Goal: Task Accomplishment & Management: Use online tool/utility

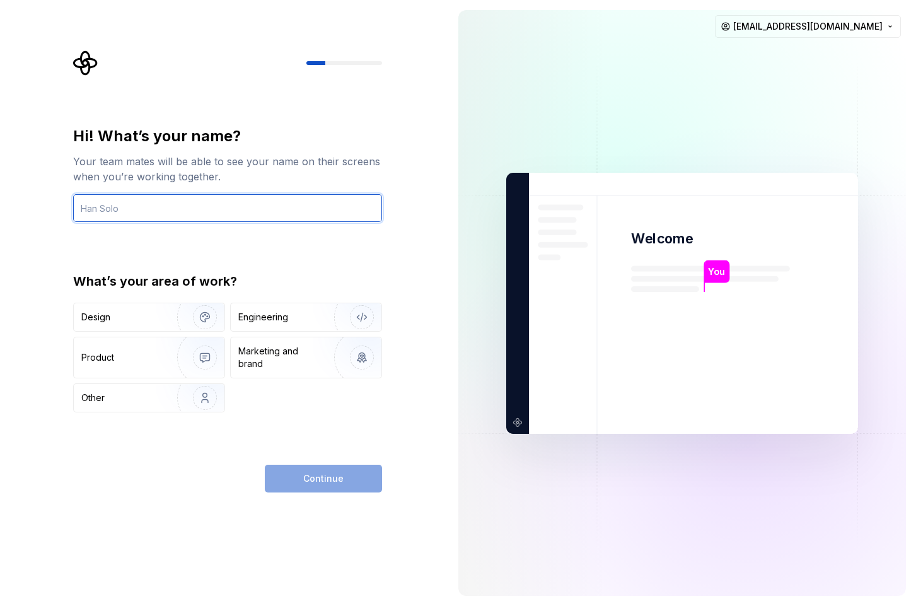
click at [253, 210] on input "text" at bounding box center [227, 208] width 309 height 28
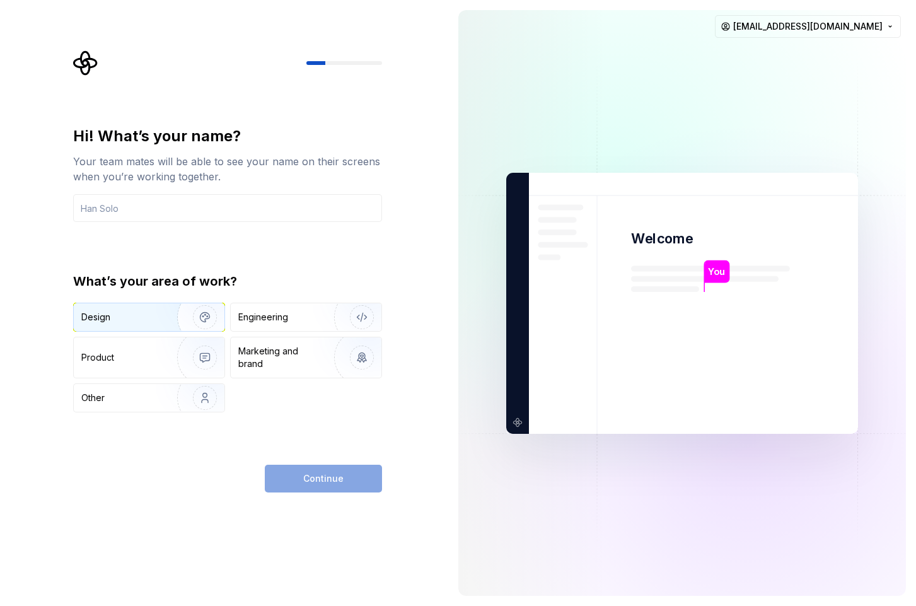
click at [115, 355] on div "Product" at bounding box center [122, 357] width 83 height 13
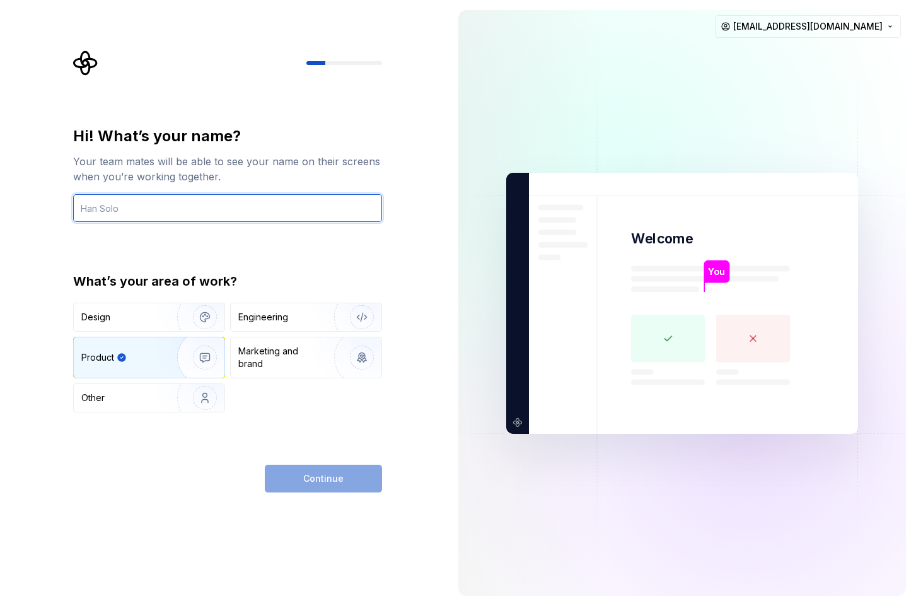
click at [210, 208] on input "text" at bounding box center [227, 208] width 309 height 28
type input "gfhg"
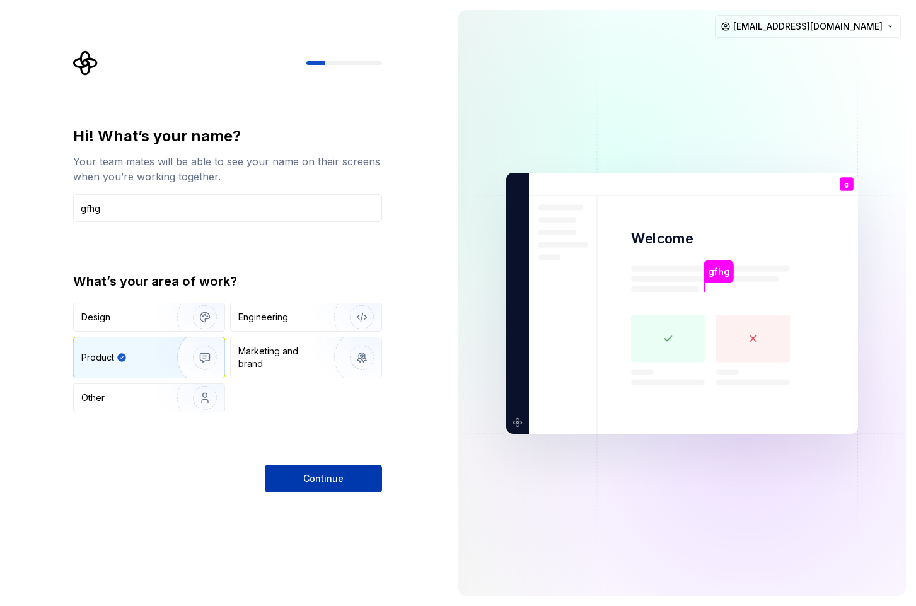
click at [340, 475] on span "Continue" at bounding box center [323, 478] width 40 height 13
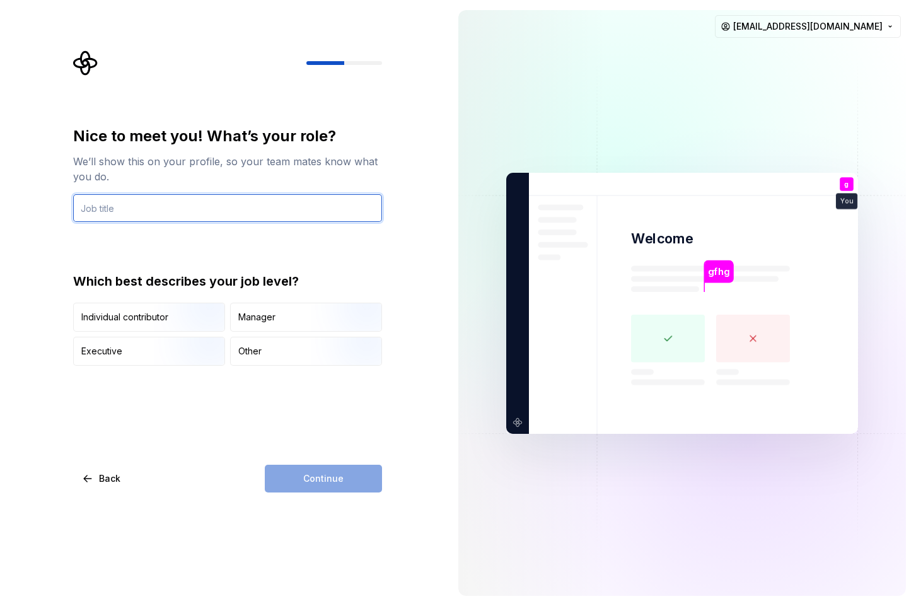
click at [195, 219] on input "text" at bounding box center [227, 208] width 309 height 28
type input "gfhfg"
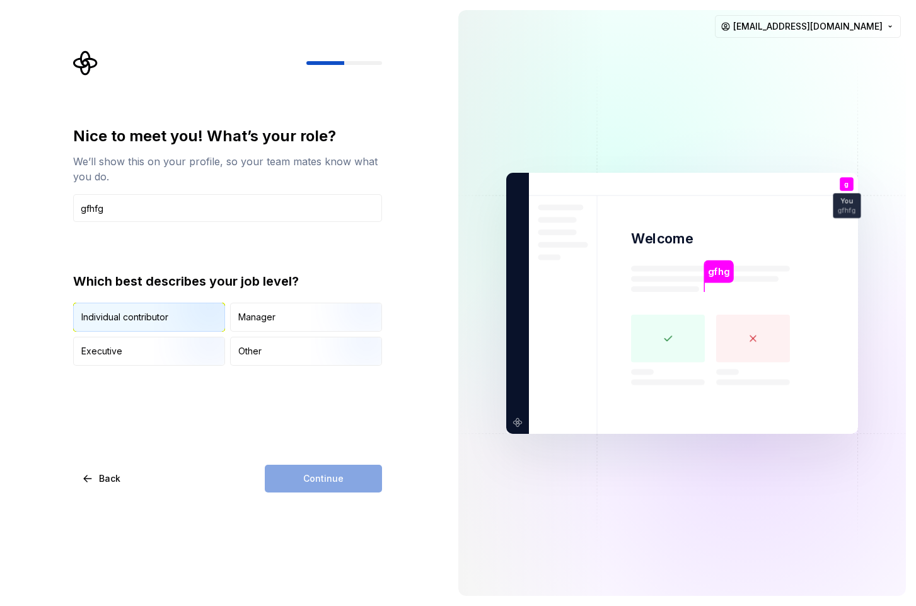
type button "IndividualContributor"
click at [155, 326] on img "button" at bounding box center [194, 332] width 81 height 84
drag, startPoint x: 316, startPoint y: 496, endPoint x: 318, endPoint y: 484, distance: 12.2
click at [316, 496] on div "Nice to meet you! What’s your role? We’ll show this on your profile, so your te…" at bounding box center [224, 303] width 448 height 606
click at [323, 477] on span "Continue" at bounding box center [323, 478] width 40 height 13
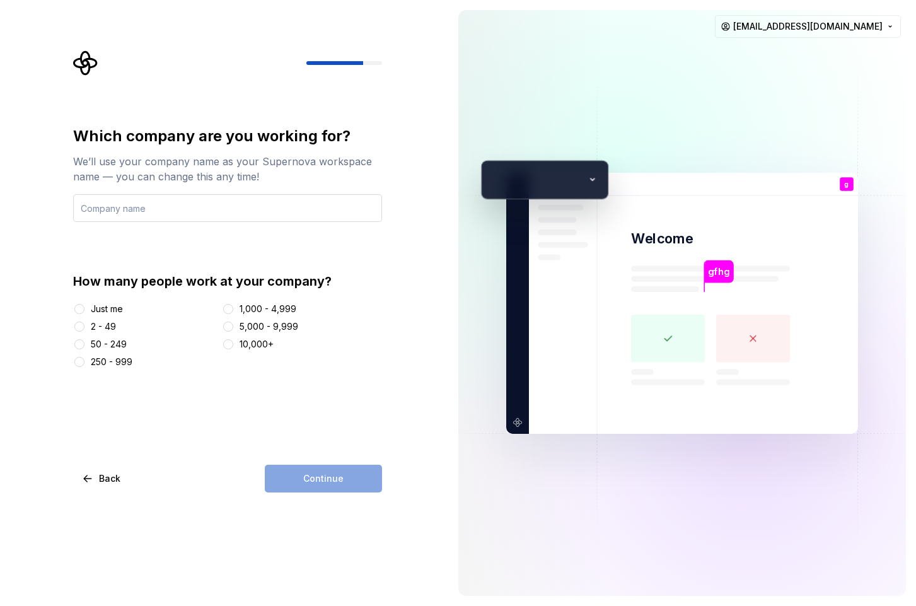
click at [152, 207] on input "text" at bounding box center [227, 208] width 309 height 28
type input "gfhfgh"
drag, startPoint x: 96, startPoint y: 310, endPoint x: 202, endPoint y: 326, distance: 107.0
click at [96, 310] on div "Just me" at bounding box center [107, 308] width 32 height 13
click at [84, 310] on button "Just me" at bounding box center [79, 309] width 10 height 10
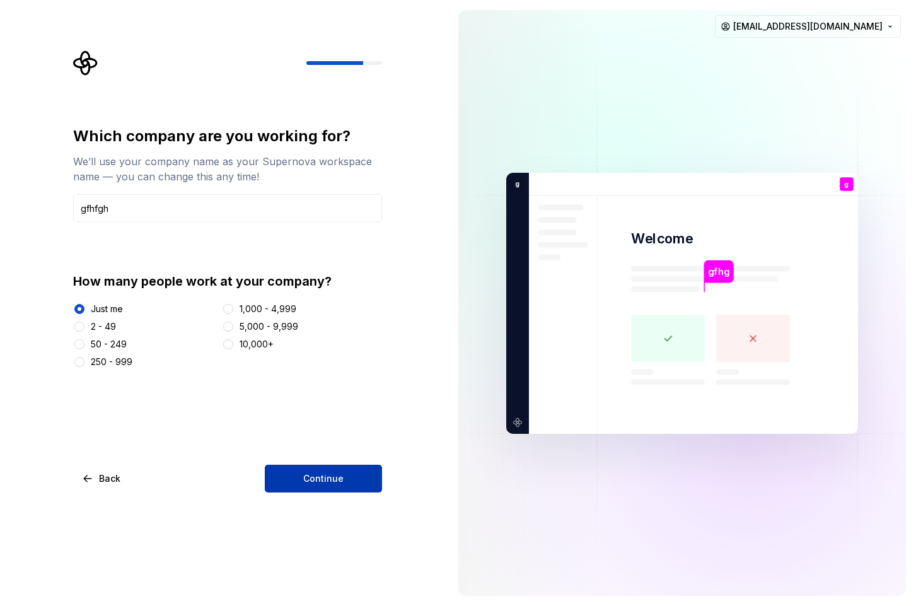
click at [342, 479] on span "Continue" at bounding box center [323, 478] width 40 height 13
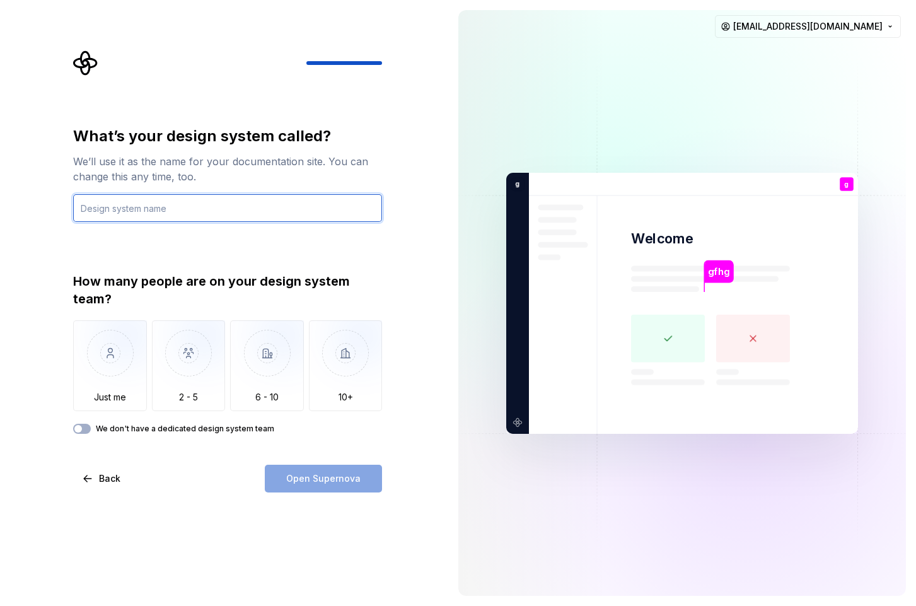
click at [217, 219] on input "text" at bounding box center [227, 208] width 309 height 28
type input "hg"
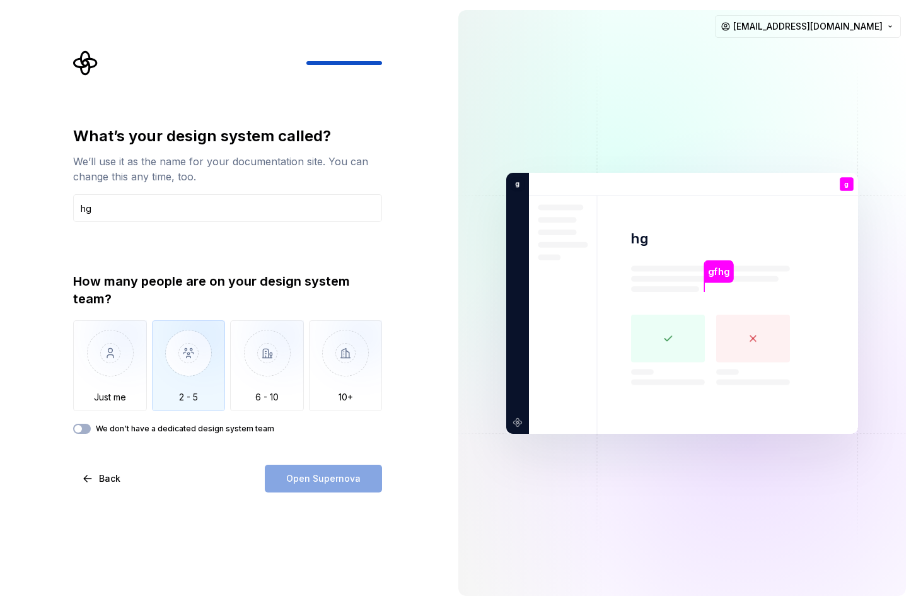
drag, startPoint x: 130, startPoint y: 369, endPoint x: 179, endPoint y: 406, distance: 61.6
click at [130, 369] on img "button" at bounding box center [110, 362] width 74 height 84
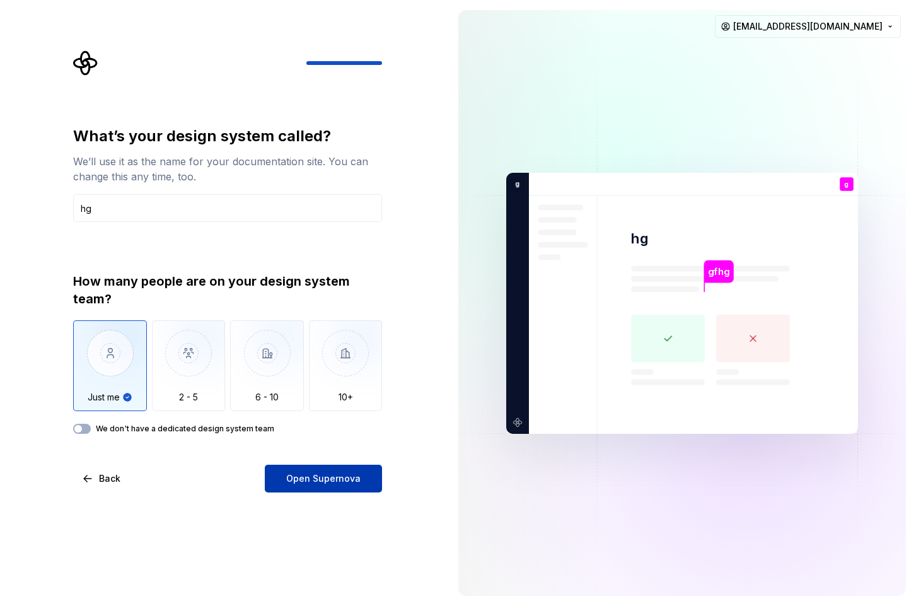
click at [338, 478] on span "Open Supernova" at bounding box center [323, 478] width 74 height 13
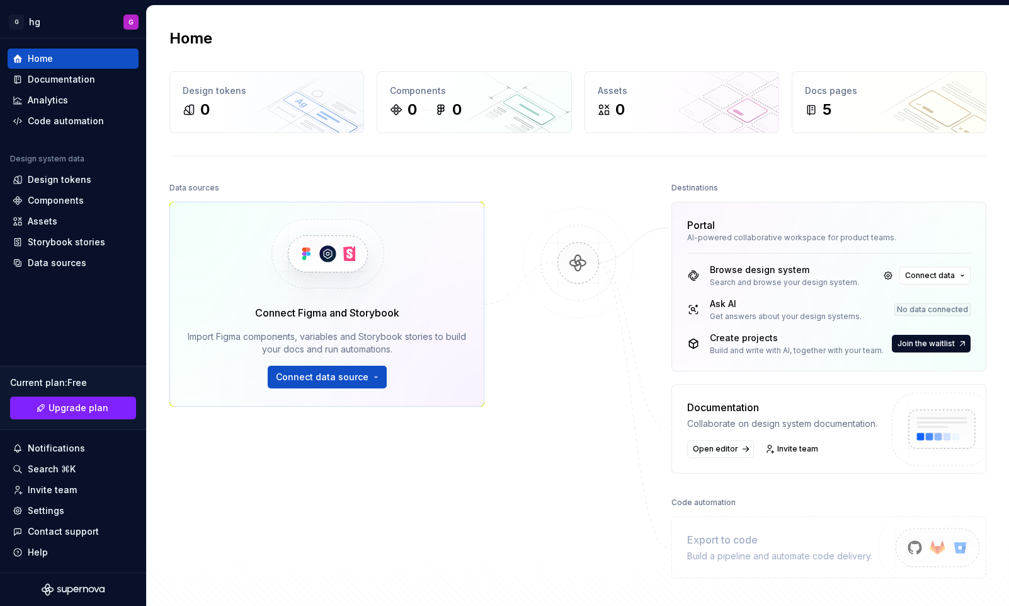
click at [410, 469] on div "Data sources Connect Figma and Storybook Import Figma components, variables and…" at bounding box center [327, 361] width 315 height 364
click at [505, 493] on div "Data sources Connect Figma and Storybook Import Figma components, variables and…" at bounding box center [578, 403] width 817 height 449
click at [500, 446] on div "Data sources Connect Figma and Storybook Import Figma components, variables and…" at bounding box center [578, 403] width 817 height 449
click at [58, 265] on div "Data sources" at bounding box center [57, 262] width 59 height 13
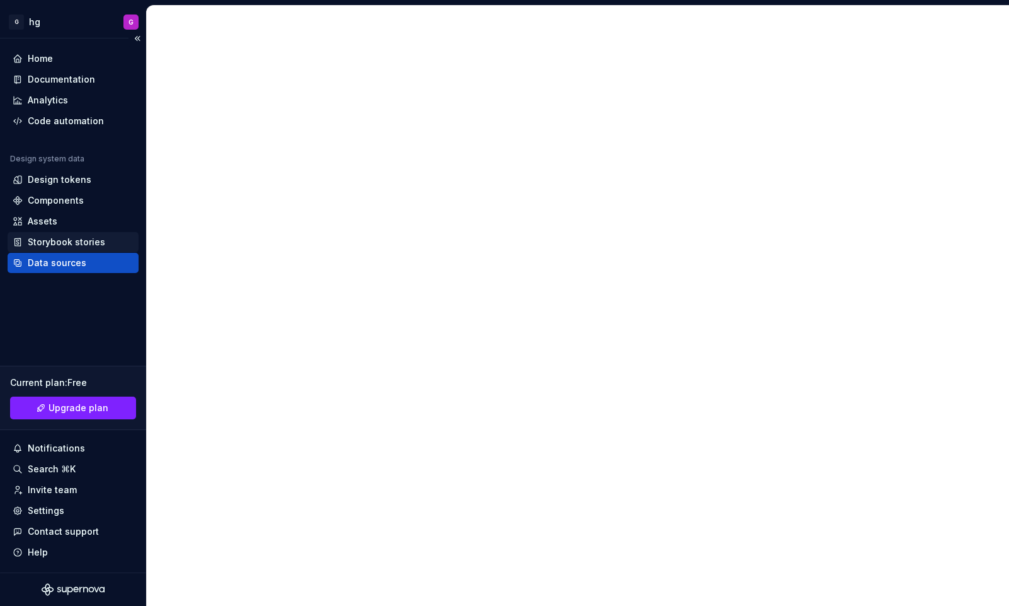
click at [55, 239] on div "Storybook stories" at bounding box center [67, 242] width 78 height 13
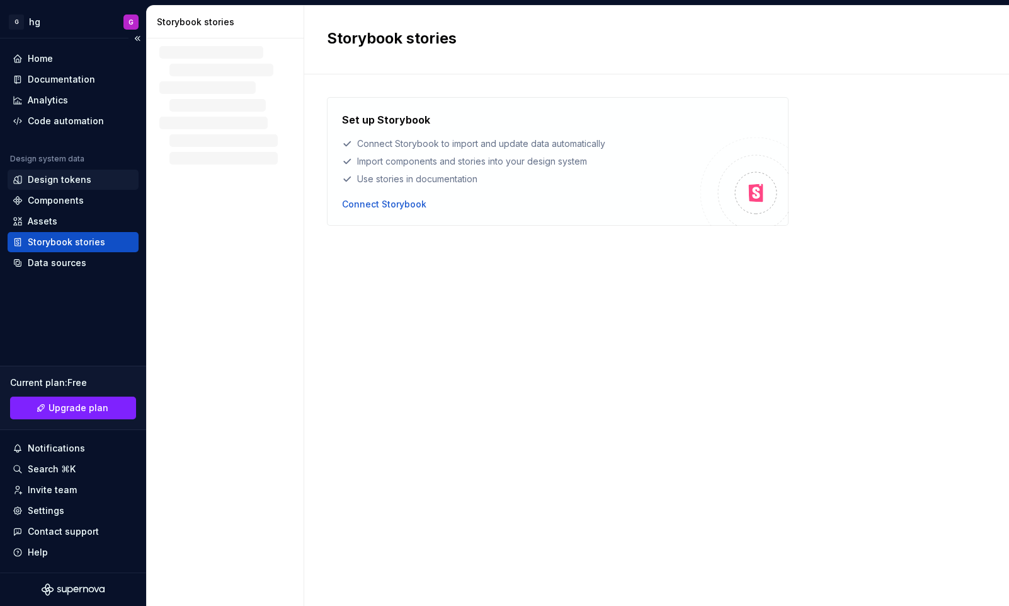
click at [59, 185] on div "Design tokens" at bounding box center [60, 179] width 64 height 13
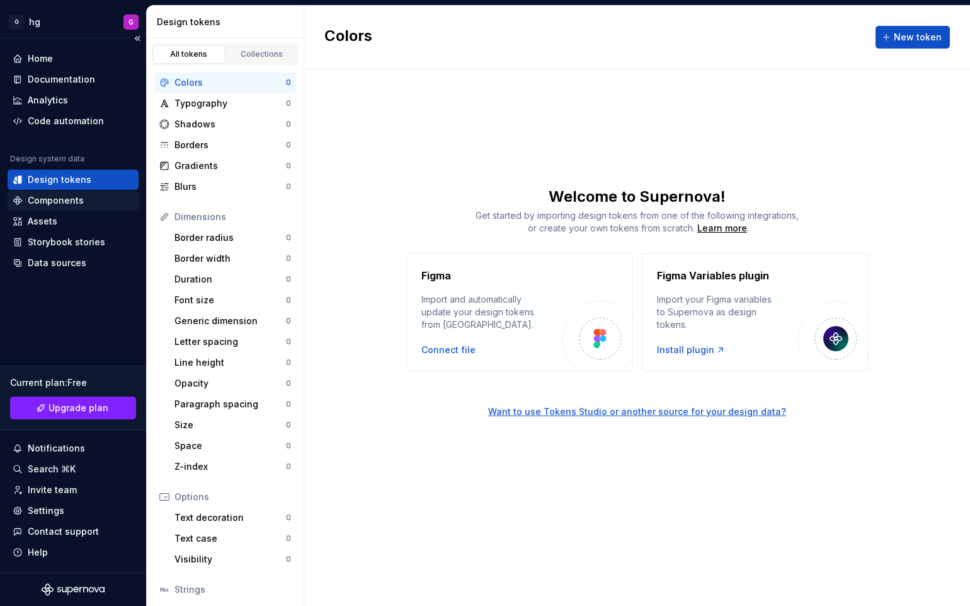
click at [44, 199] on div "Components" at bounding box center [56, 200] width 56 height 13
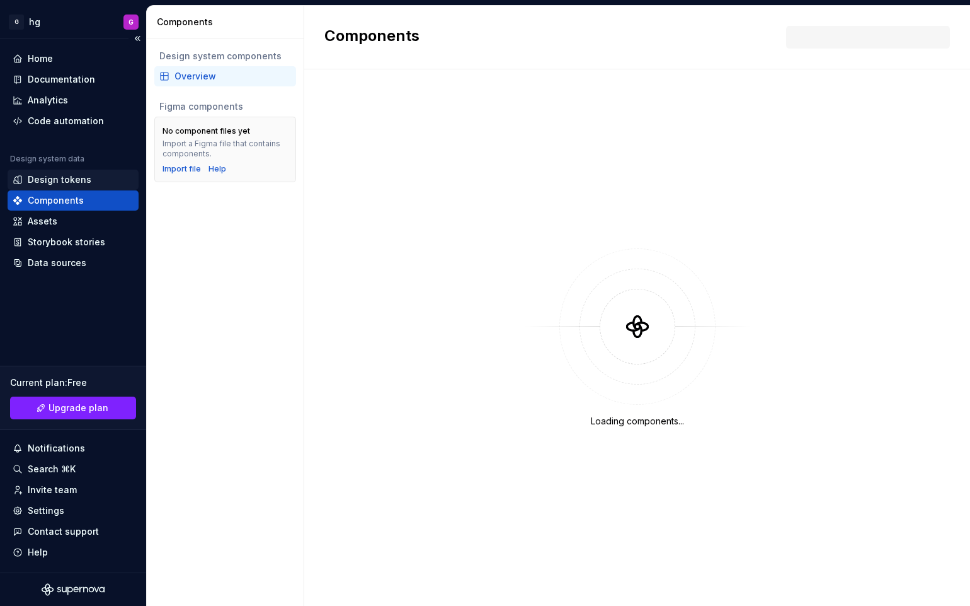
click at [51, 179] on div "Design tokens" at bounding box center [60, 179] width 64 height 13
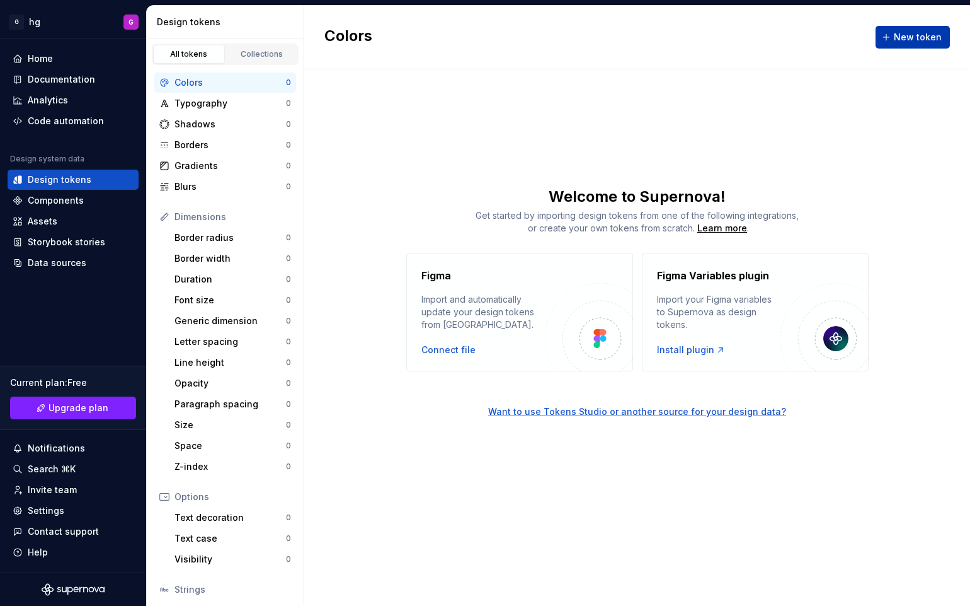
click at [915, 38] on span "New token" at bounding box center [918, 37] width 48 height 13
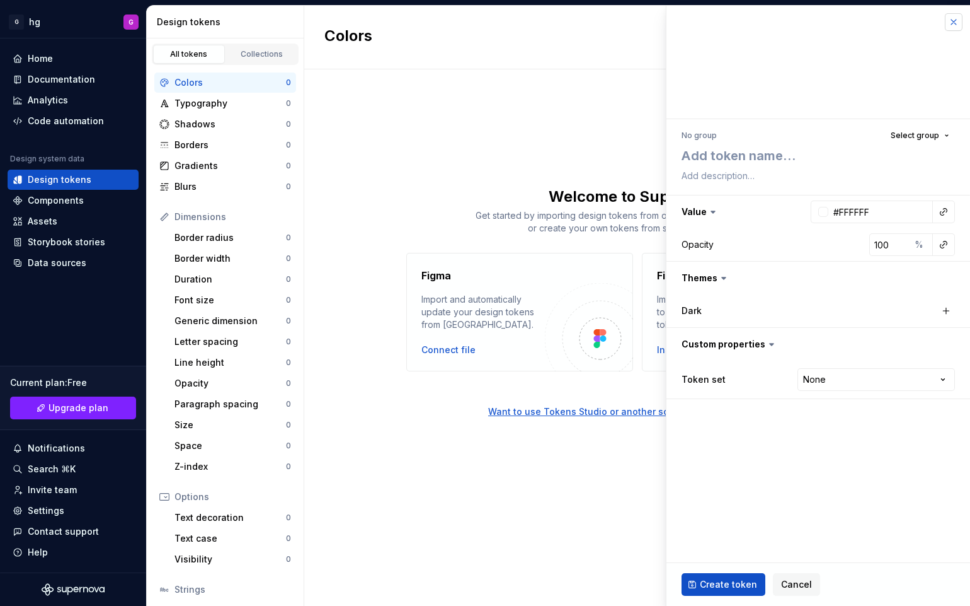
click at [915, 28] on button "button" at bounding box center [954, 22] width 18 height 18
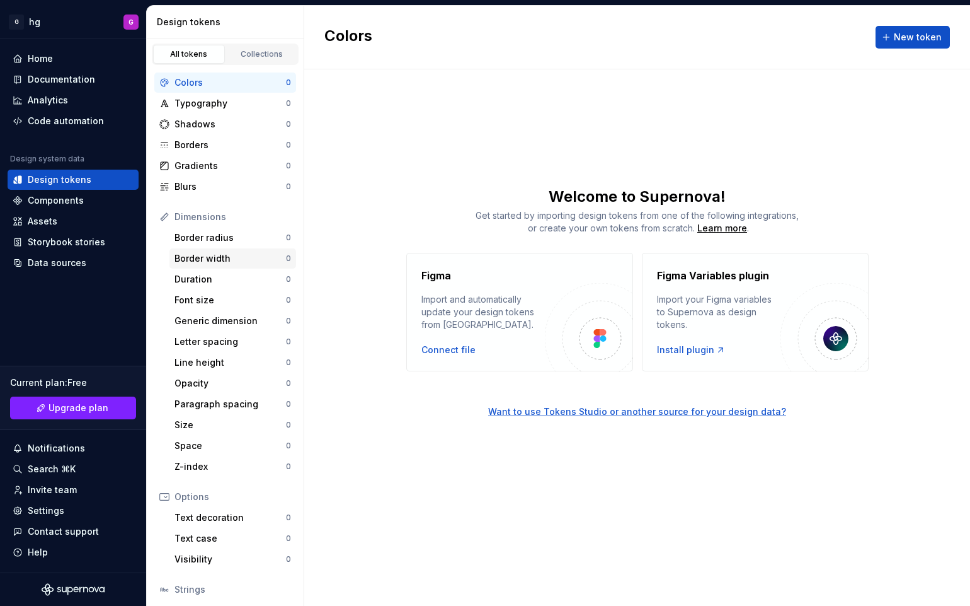
click at [211, 263] on div "Border width" at bounding box center [231, 258] width 112 height 13
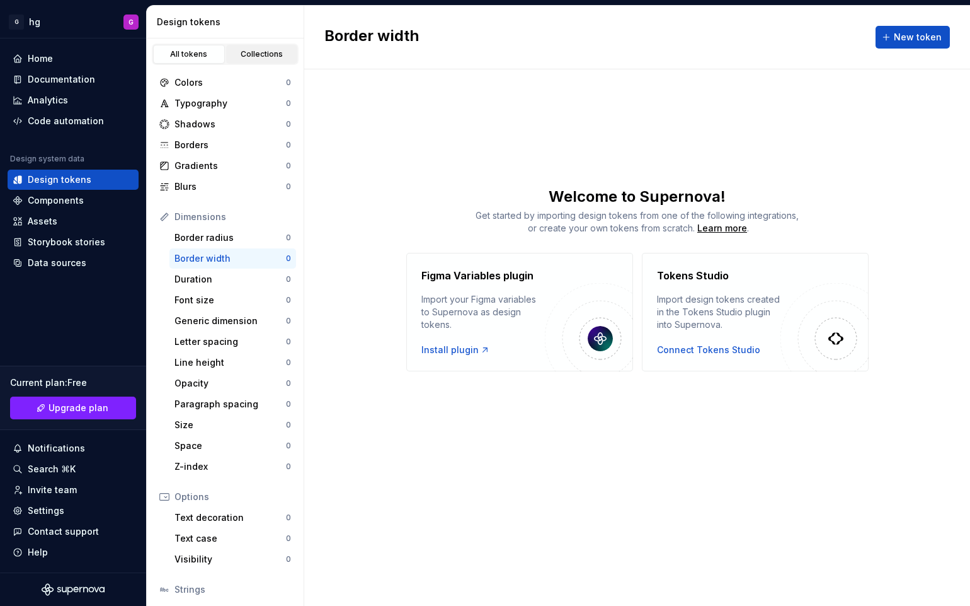
click at [273, 55] on div "Collections" at bounding box center [262, 54] width 63 height 10
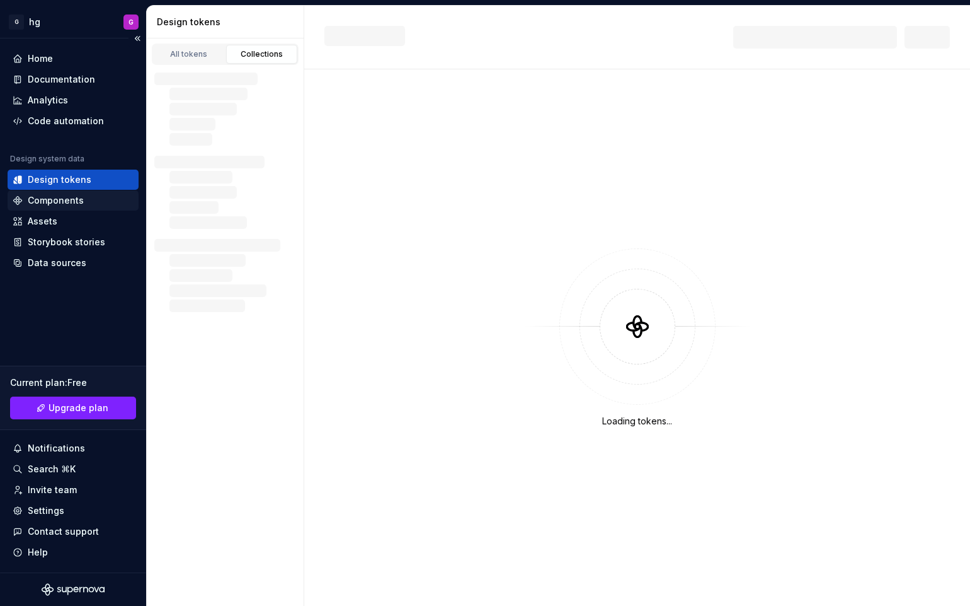
click at [75, 194] on div "Components" at bounding box center [73, 200] width 131 height 20
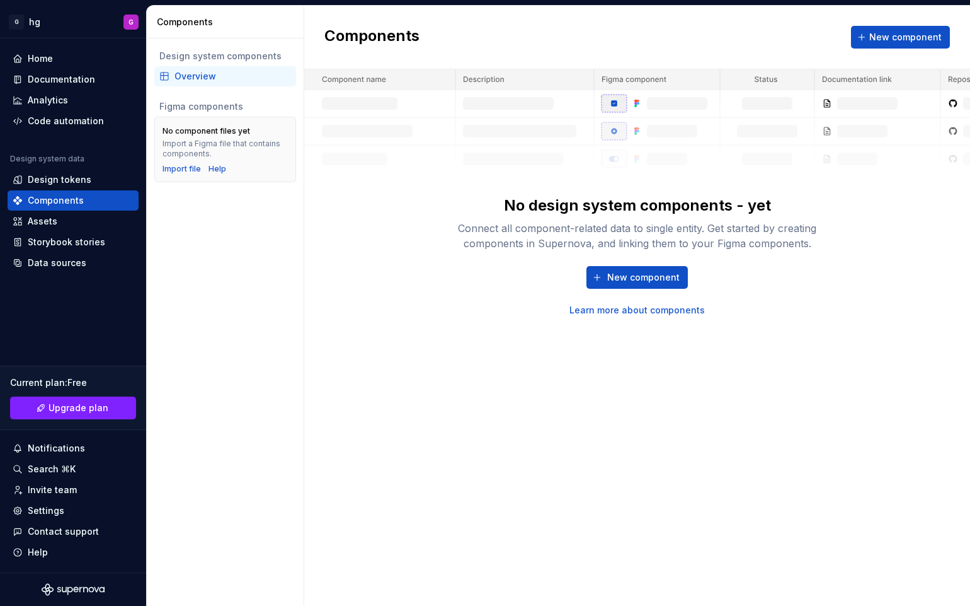
click at [239, 53] on div "Design system components" at bounding box center [225, 56] width 132 height 13
click at [66, 190] on div "Design system data Design tokens Components Assets Storybook stories Data sourc…" at bounding box center [73, 213] width 131 height 119
click at [69, 179] on div "Design tokens" at bounding box center [60, 179] width 64 height 13
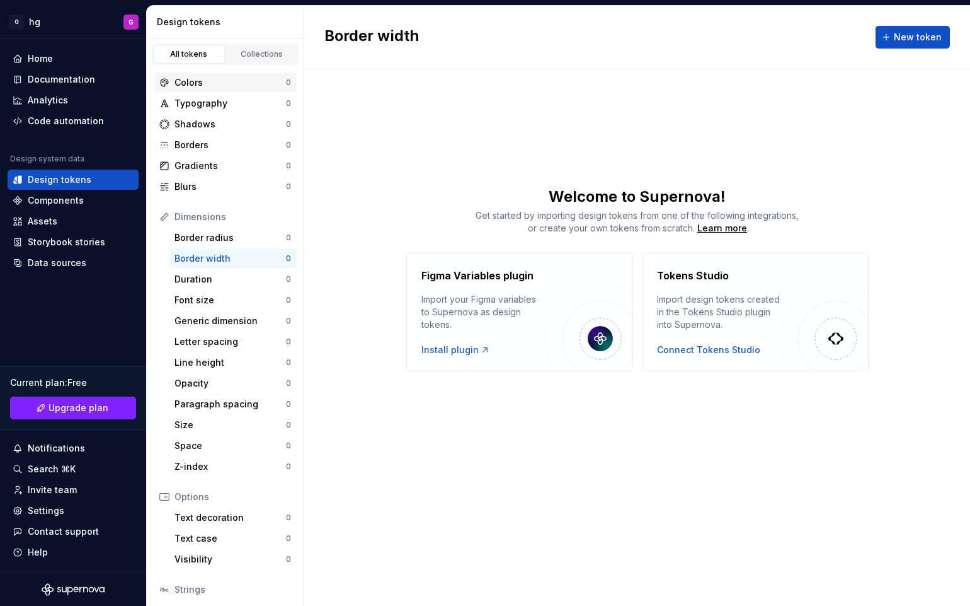
click at [196, 83] on div "Colors" at bounding box center [231, 82] width 112 height 13
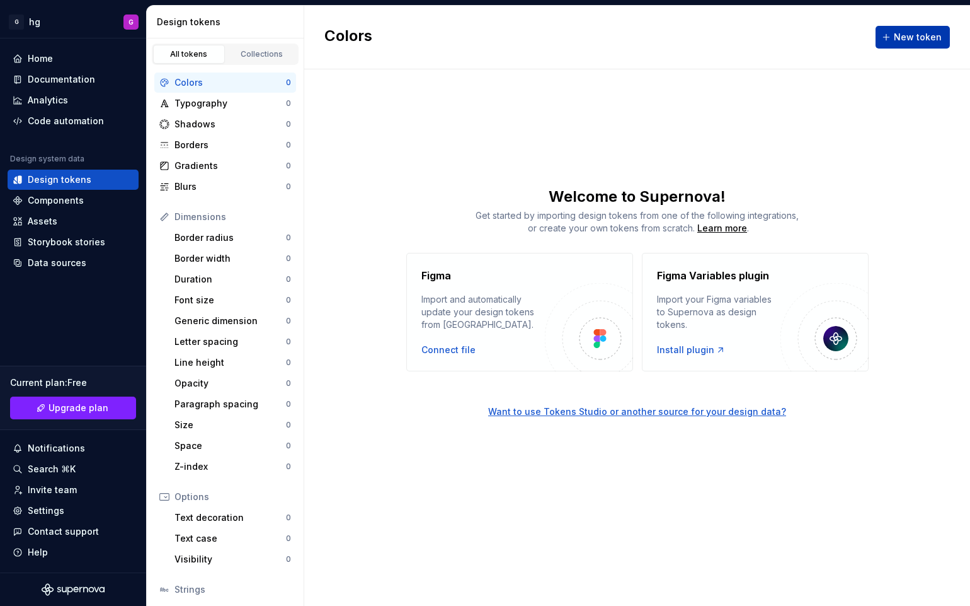
click at [915, 45] on button "New token" at bounding box center [913, 37] width 74 height 23
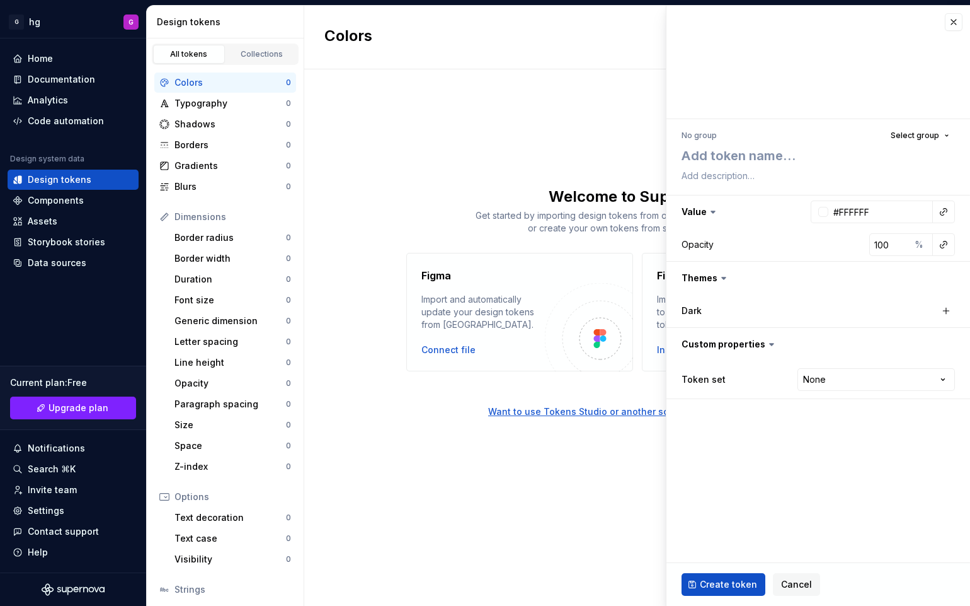
drag, startPoint x: 953, startPoint y: 24, endPoint x: 716, endPoint y: 65, distance: 239.8
click at [915, 24] on button "button" at bounding box center [954, 22] width 18 height 18
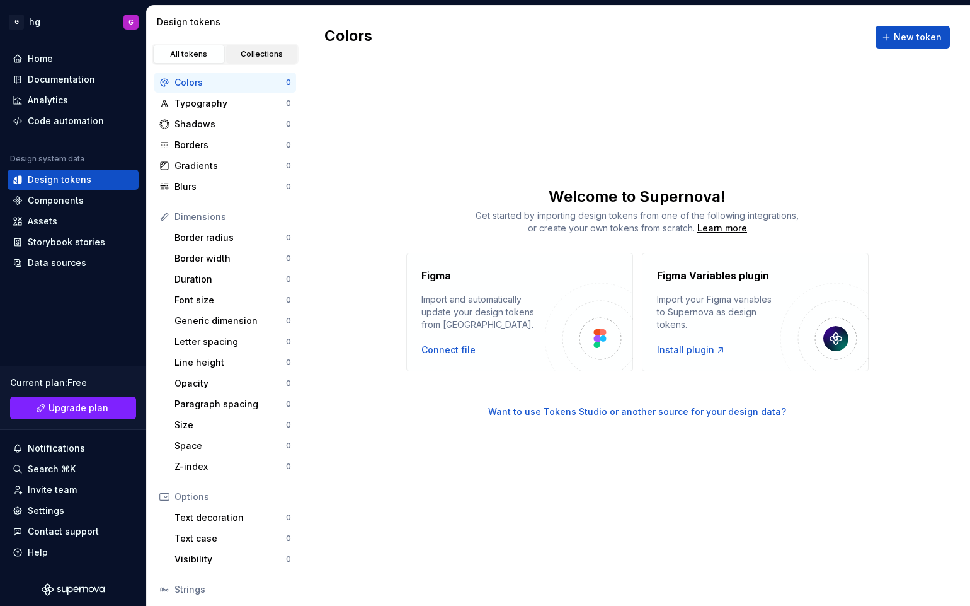
click at [274, 49] on div "Collections" at bounding box center [262, 54] width 63 height 10
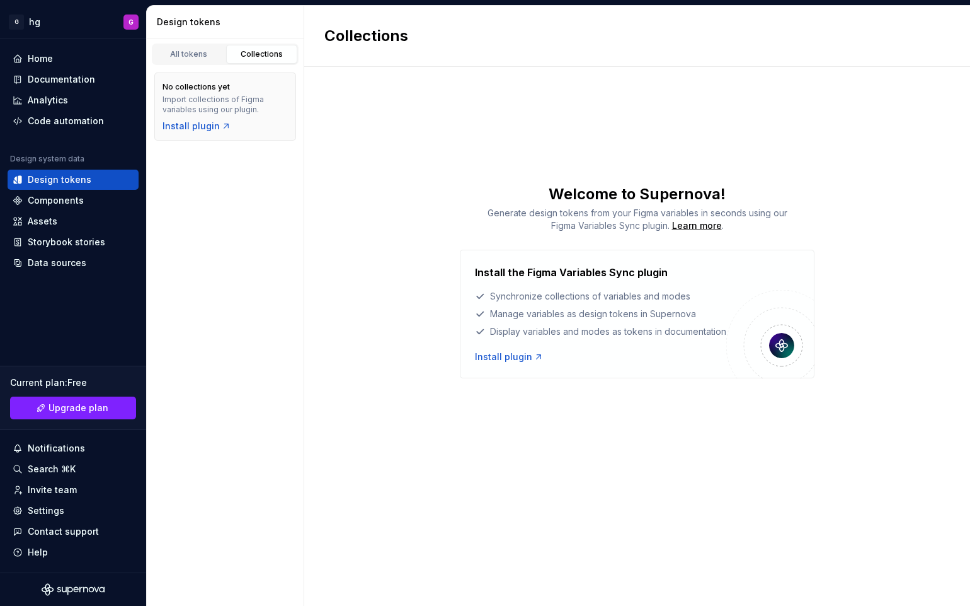
click at [200, 65] on div "No collections yet Import collections of Figma variables using our plugin. Inst…" at bounding box center [225, 106] width 157 height 83
click at [198, 62] on link "All tokens" at bounding box center [189, 54] width 72 height 19
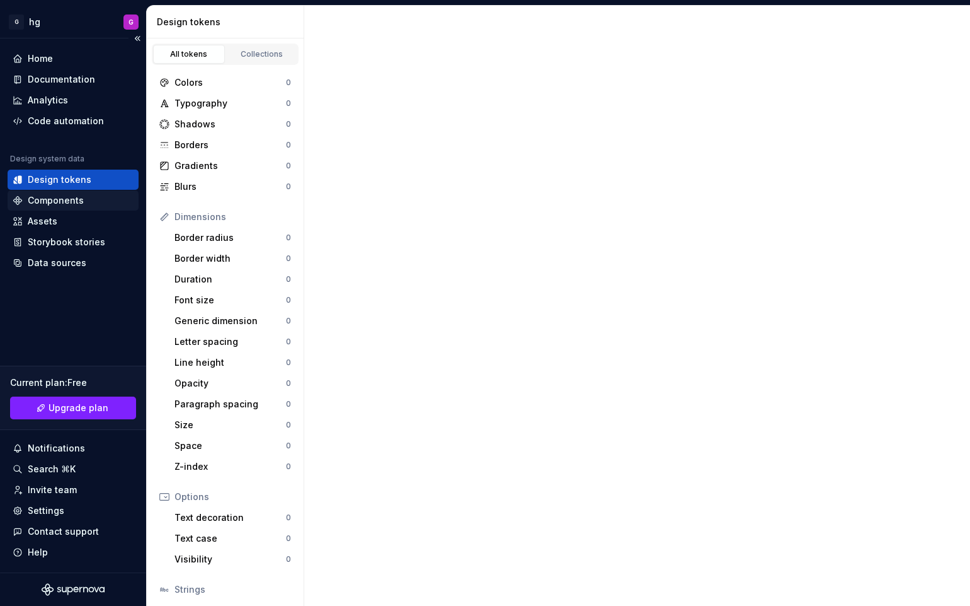
click at [66, 204] on div "Components" at bounding box center [56, 200] width 56 height 13
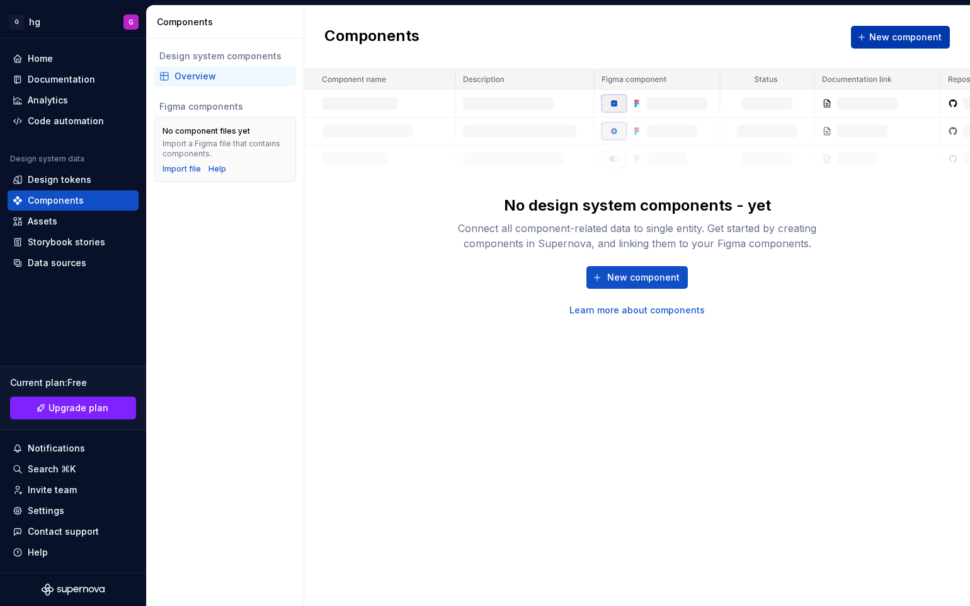
click at [910, 37] on span "New component" at bounding box center [906, 37] width 72 height 13
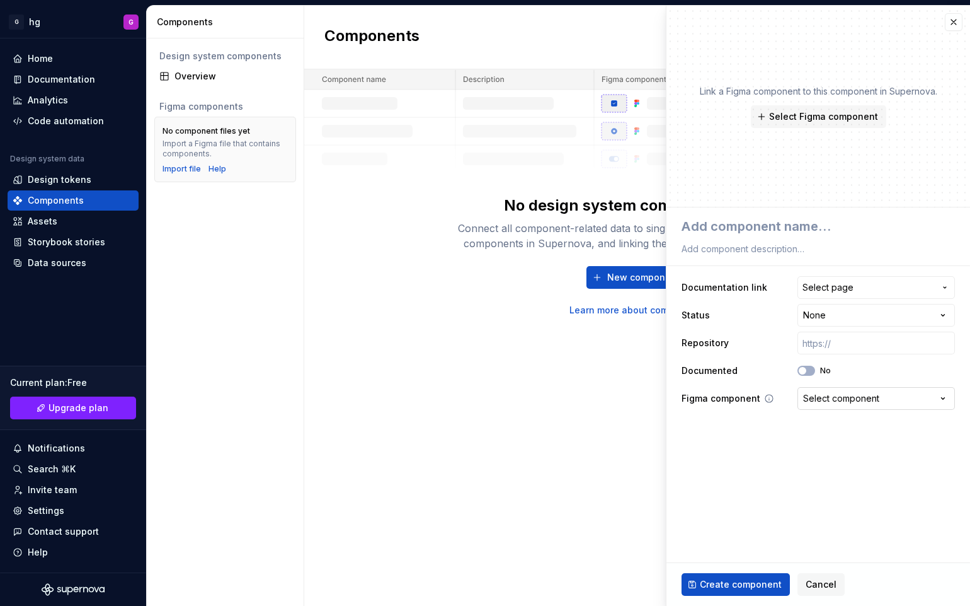
click at [878, 398] on div "Select component" at bounding box center [841, 398] width 76 height 13
click at [842, 474] on html "**********" at bounding box center [485, 303] width 970 height 606
click at [881, 285] on span "Select page" at bounding box center [869, 287] width 132 height 13
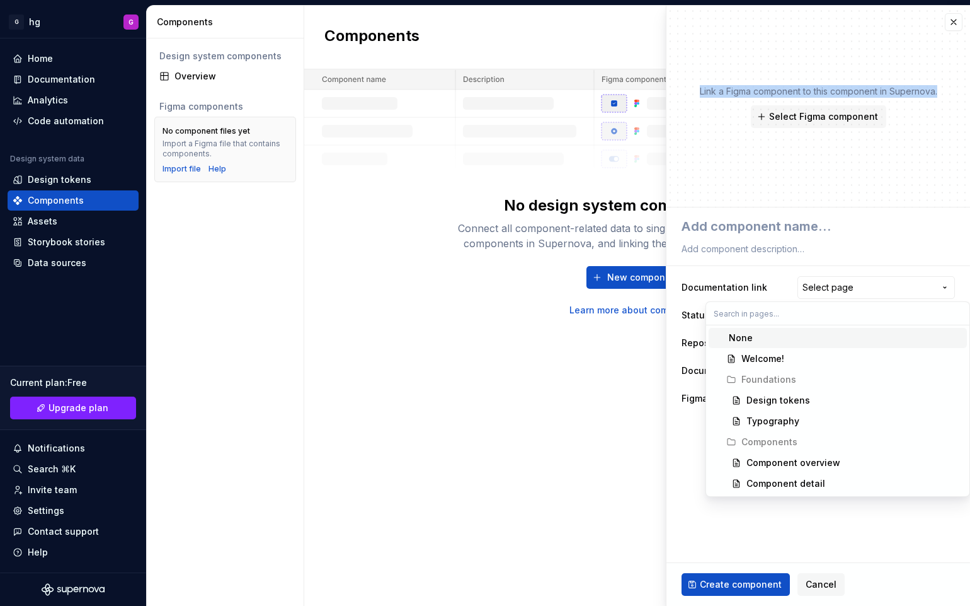
click at [817, 151] on html "**********" at bounding box center [485, 303] width 970 height 606
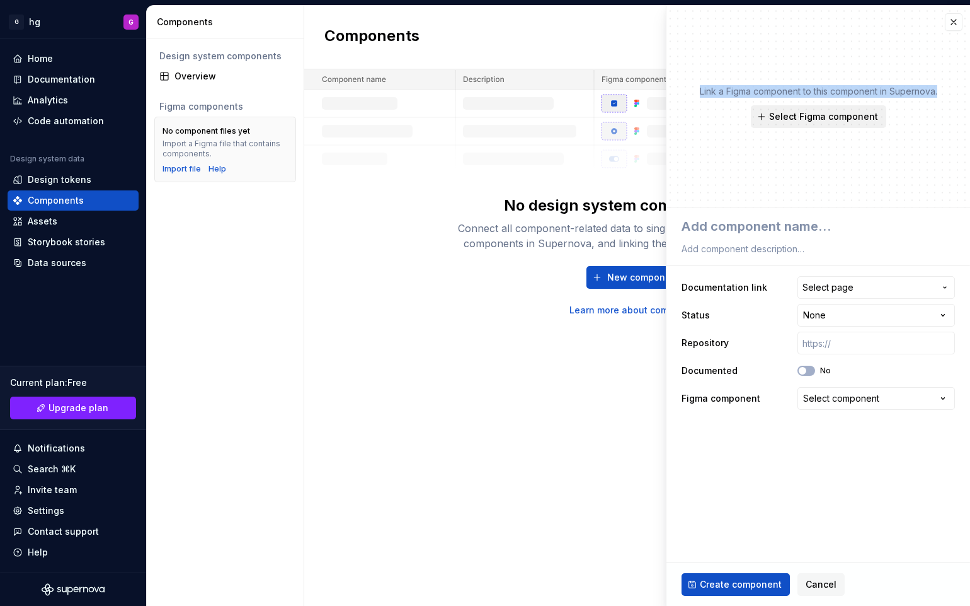
click at [805, 114] on span "Select Figma component" at bounding box center [823, 116] width 109 height 13
drag, startPoint x: 724, startPoint y: 471, endPoint x: 720, endPoint y: 527, distance: 56.3
click at [725, 475] on fieldset "**********" at bounding box center [819, 406] width 304 height 398
click at [815, 578] on span "Cancel" at bounding box center [821, 584] width 31 height 13
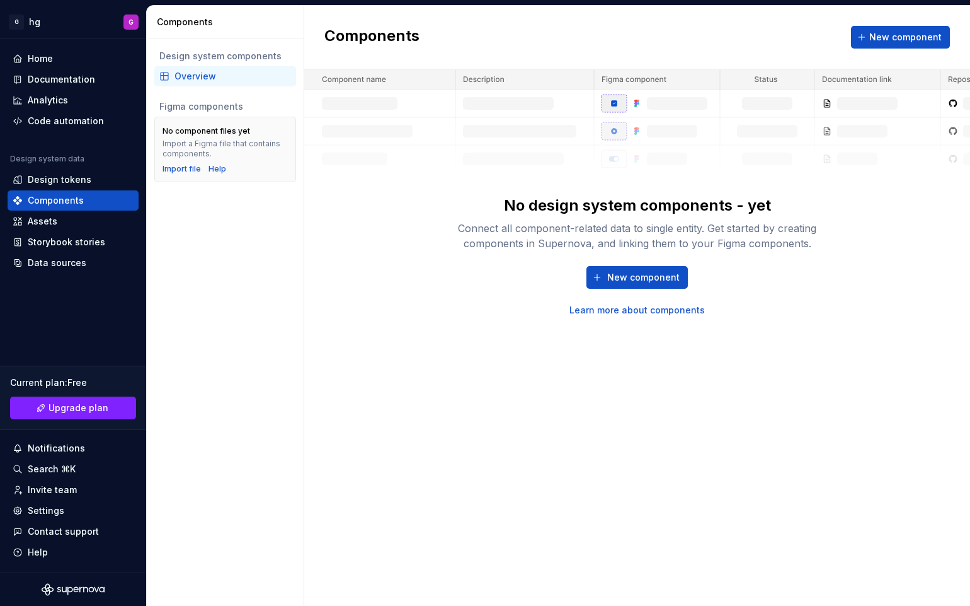
click at [823, 384] on div "Components New component No design system components - yet Connect all componen…" at bounding box center [637, 306] width 666 height 600
click at [62, 226] on div "Assets" at bounding box center [73, 221] width 121 height 13
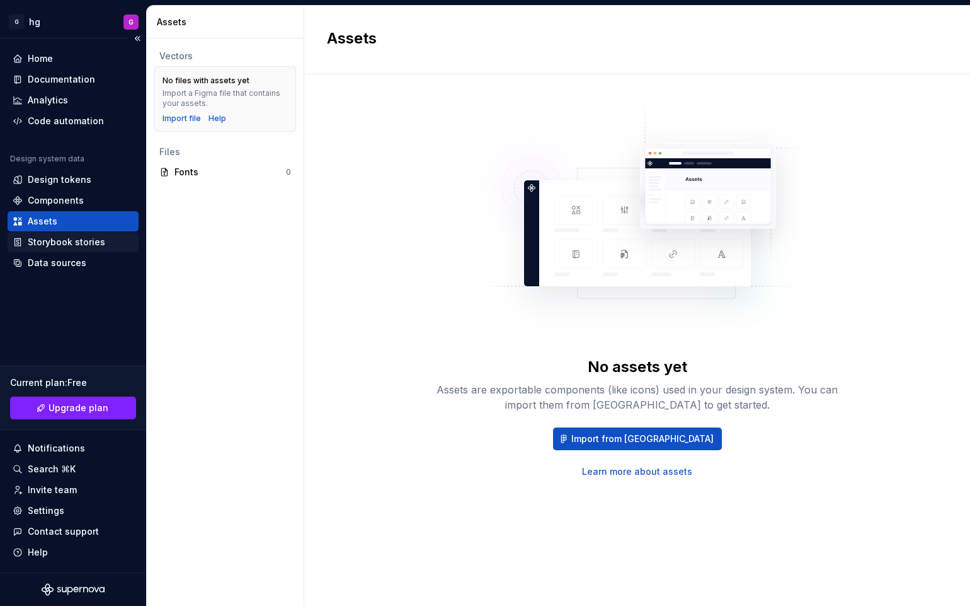
click at [74, 243] on div "Storybook stories" at bounding box center [67, 242] width 78 height 13
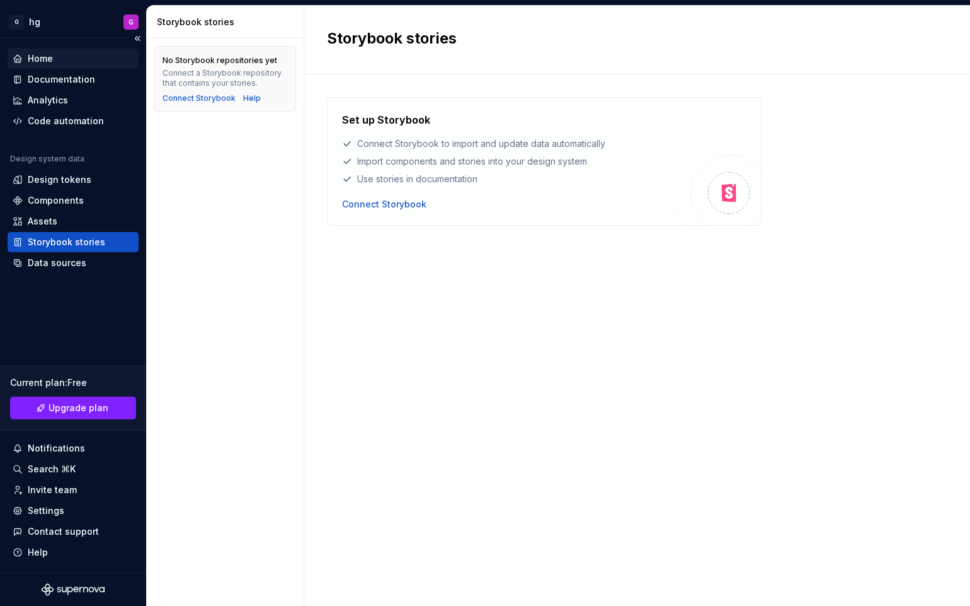
click at [47, 52] on div "Home" at bounding box center [73, 59] width 131 height 20
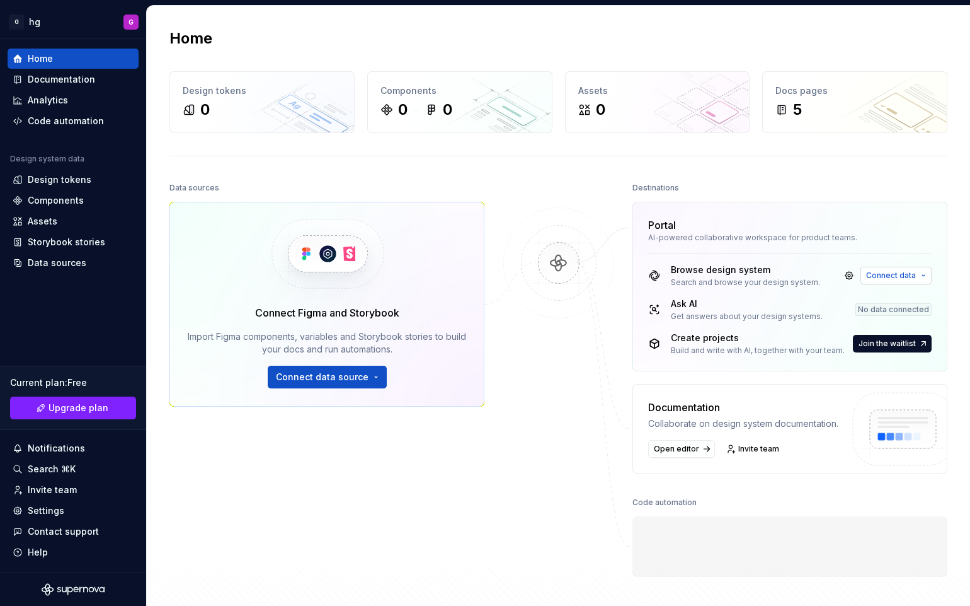
click at [878, 273] on span "Connect data" at bounding box center [891, 275] width 50 height 10
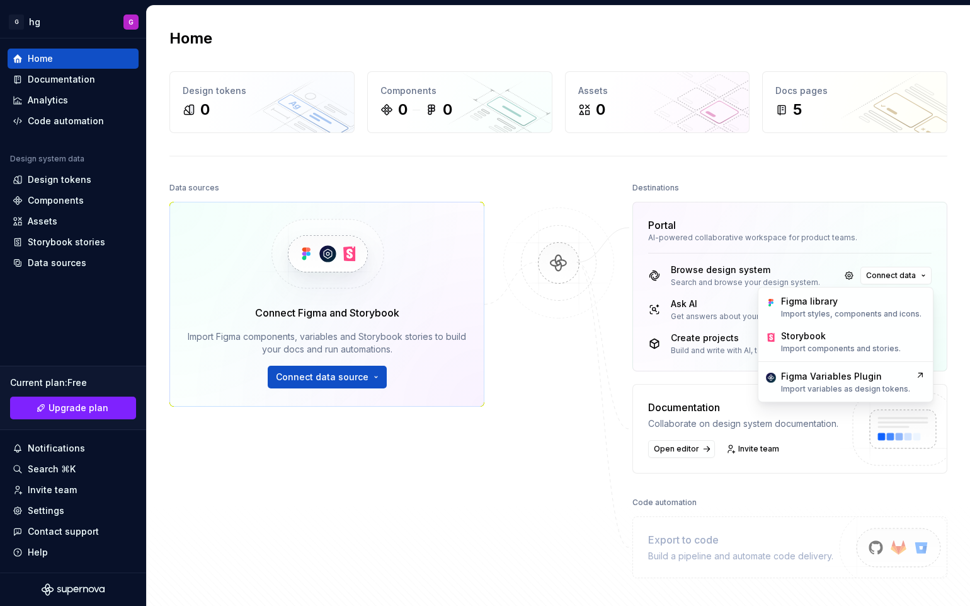
click at [880, 174] on div "Home Design tokens 0 Components 0 0 Assets 0 Docs pages 5 Data sources Connect …" at bounding box center [559, 328] width 824 height 645
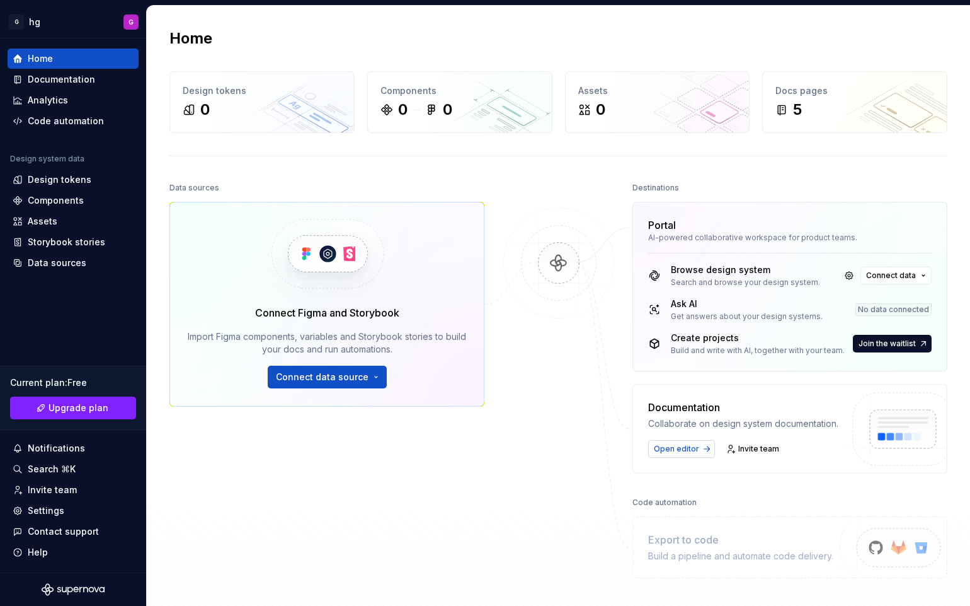
click at [687, 451] on span "Open editor" at bounding box center [676, 449] width 45 height 10
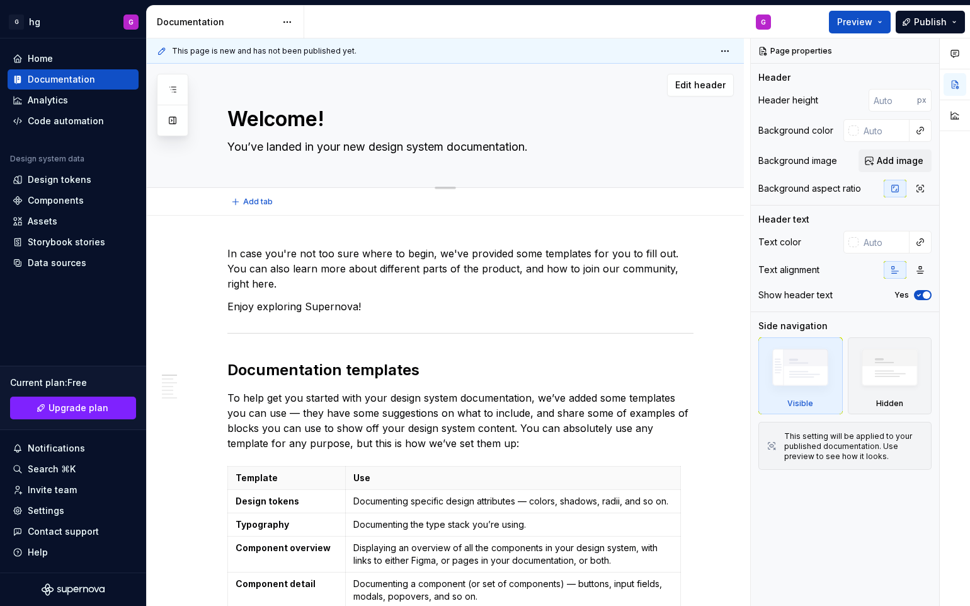
click at [302, 100] on div "Welcome! You’ve landed in your new design system documentation." at bounding box center [460, 126] width 466 height 124
type textarea "*"
